Goal: Navigation & Orientation: Find specific page/section

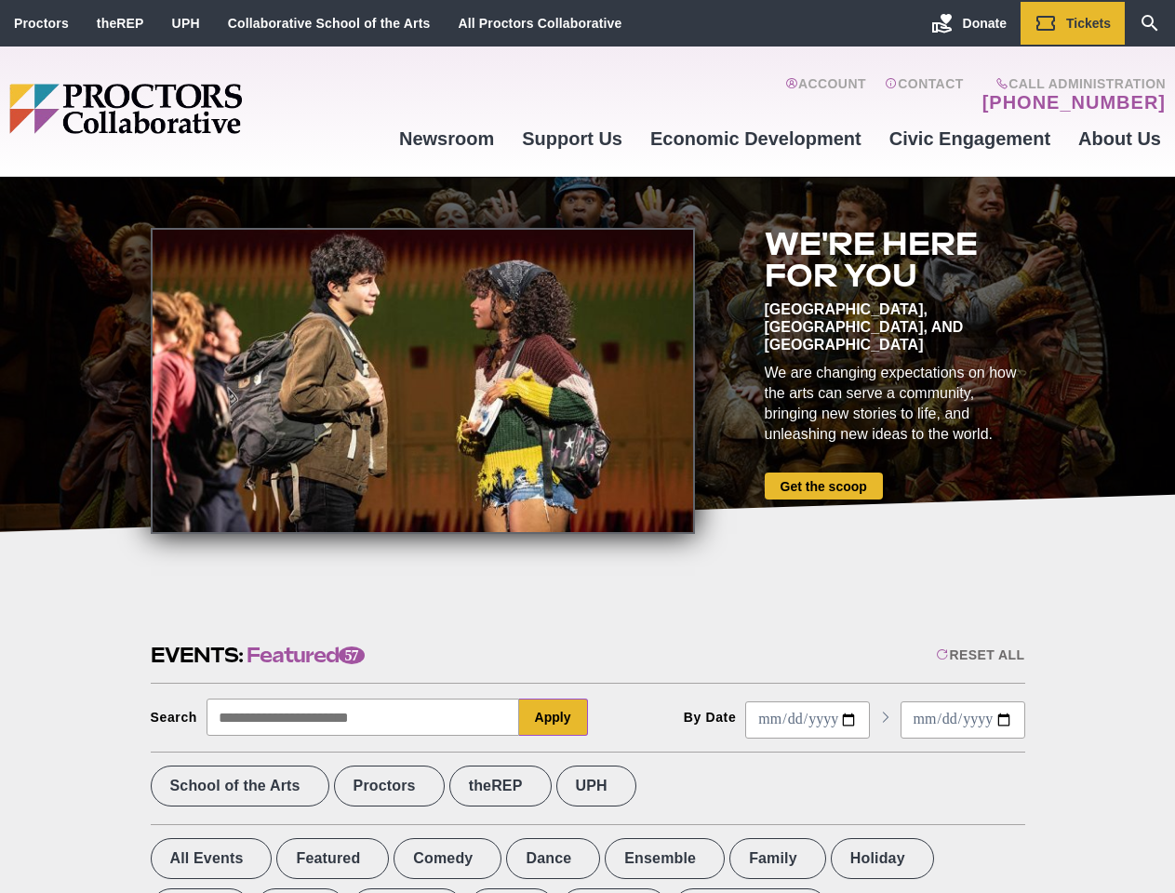
click at [587, 446] on div at bounding box center [423, 381] width 544 height 306
click at [978, 655] on div "Reset All" at bounding box center [980, 654] width 88 height 15
click at [553, 717] on button "Apply" at bounding box center [553, 716] width 69 height 37
